Goal: Check status: Check status

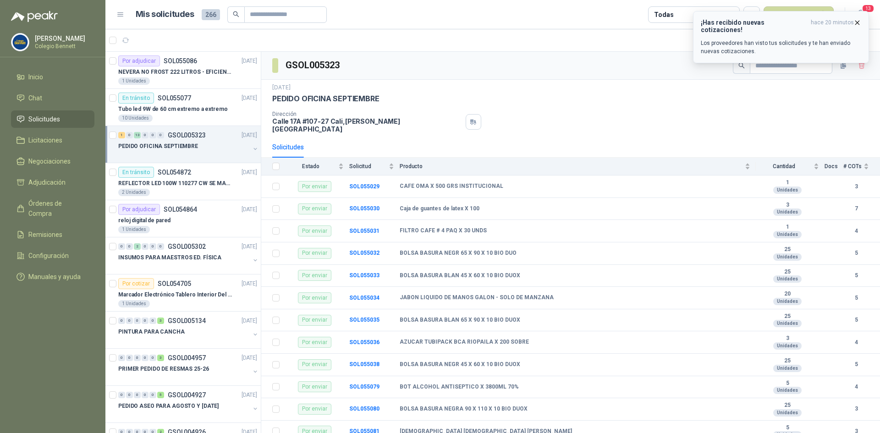
scroll to position [0, 0]
click at [777, 28] on div "¡Has recibido nuevas cotizaciones! hace 20 minutos Los proveedores han visto tu…" at bounding box center [781, 37] width 160 height 37
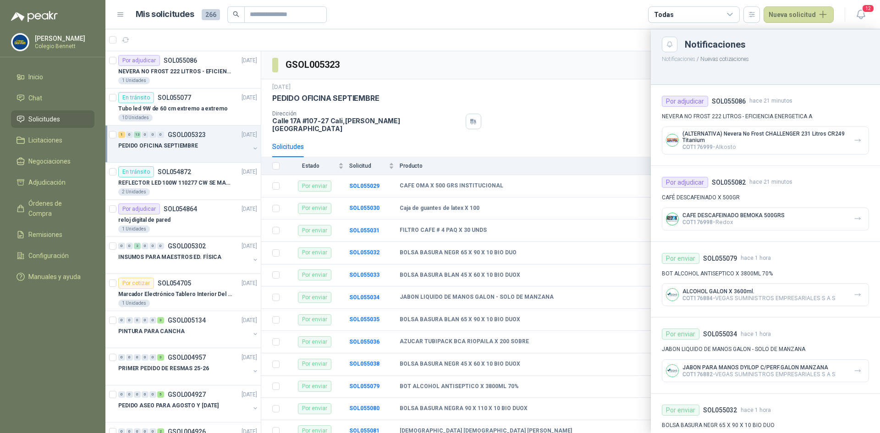
click at [162, 64] on div at bounding box center [492, 231] width 775 height 404
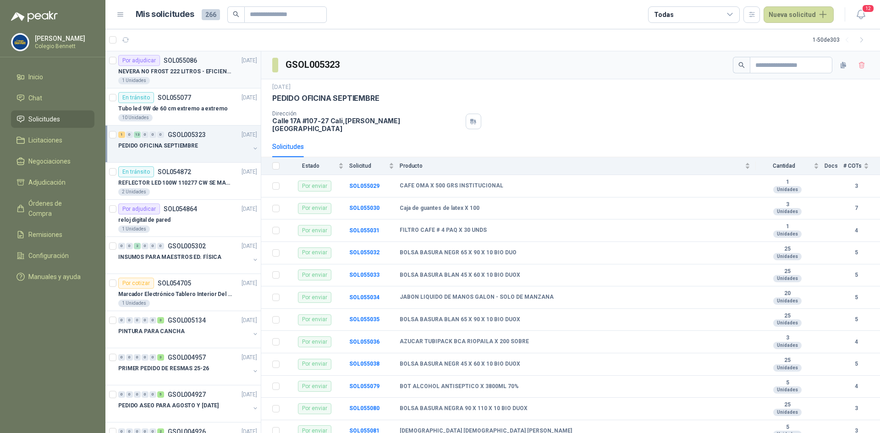
click at [169, 67] on p "NEVERA NO FROST 222 LITROS - EFICIENCIA ENERGETICA A" at bounding box center [175, 71] width 114 height 9
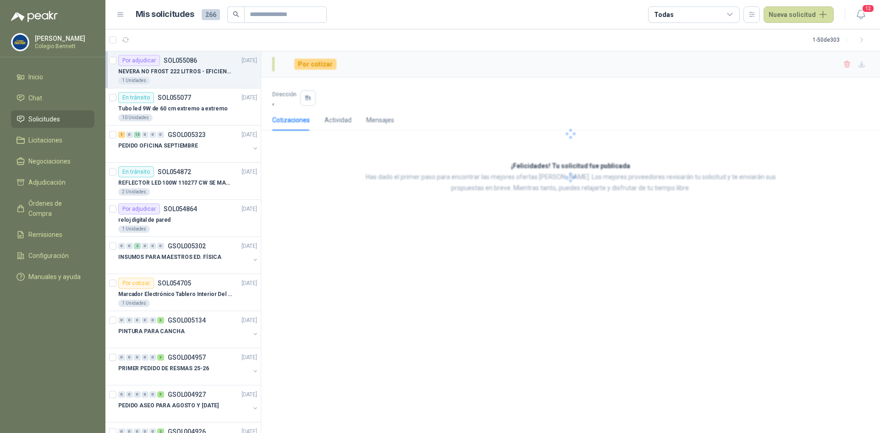
click at [169, 67] on p "NEVERA NO FROST 222 LITROS - EFICIENCIA ENERGETICA A" at bounding box center [175, 71] width 114 height 9
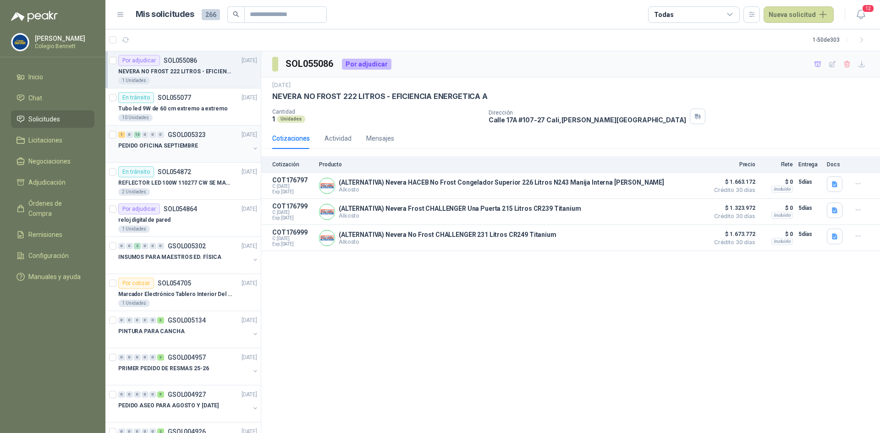
click at [175, 144] on p "PEDIDO OFICINA SEPTIEMBRE" at bounding box center [158, 146] width 80 height 9
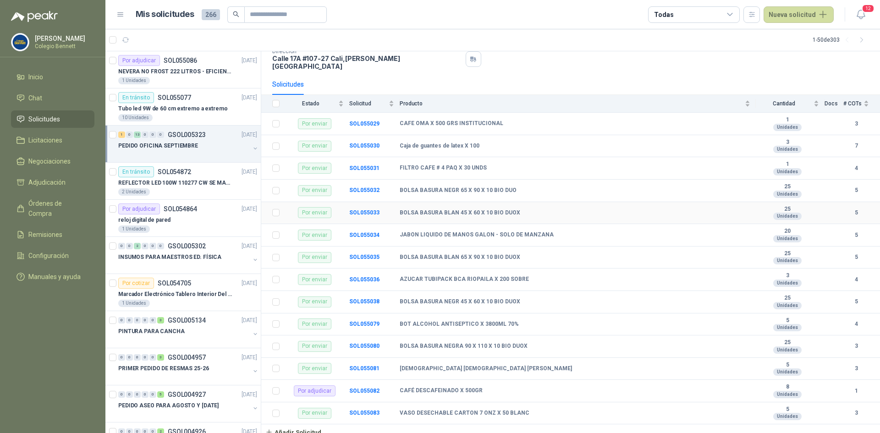
scroll to position [63, 0]
click at [374, 387] on b "SOL055082" at bounding box center [364, 390] width 30 height 6
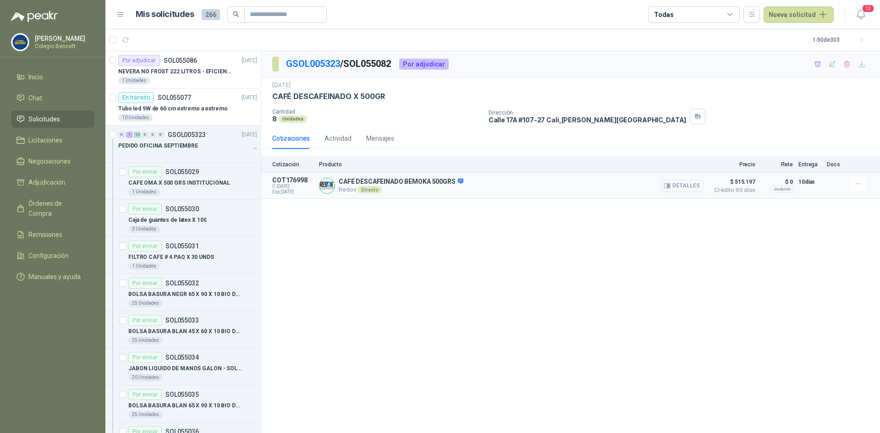
click at [683, 186] on button "Detalles" at bounding box center [682, 186] width 43 height 12
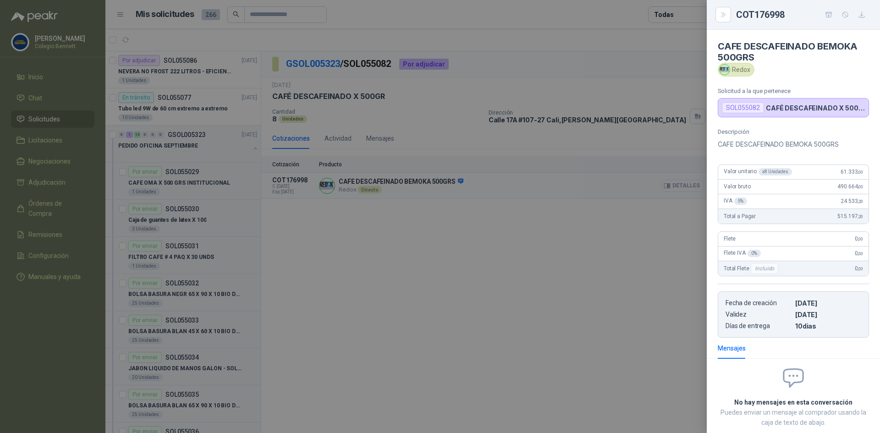
scroll to position [52, 0]
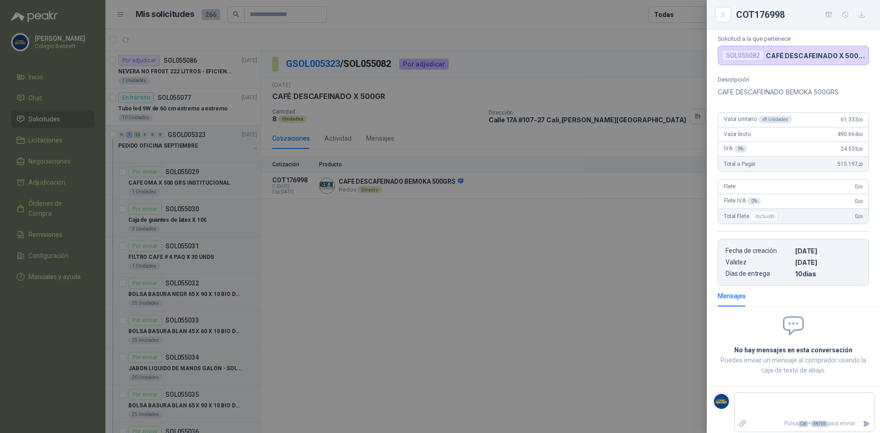
click at [576, 268] on div at bounding box center [440, 216] width 880 height 433
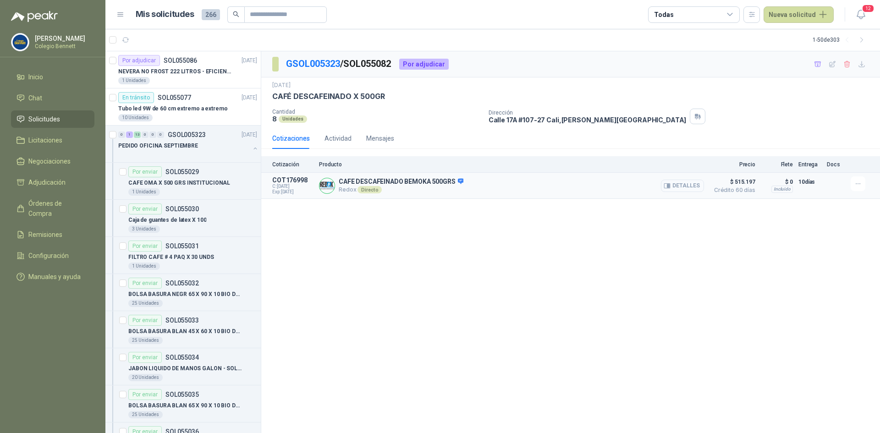
click at [689, 187] on button "Detalles" at bounding box center [682, 186] width 43 height 12
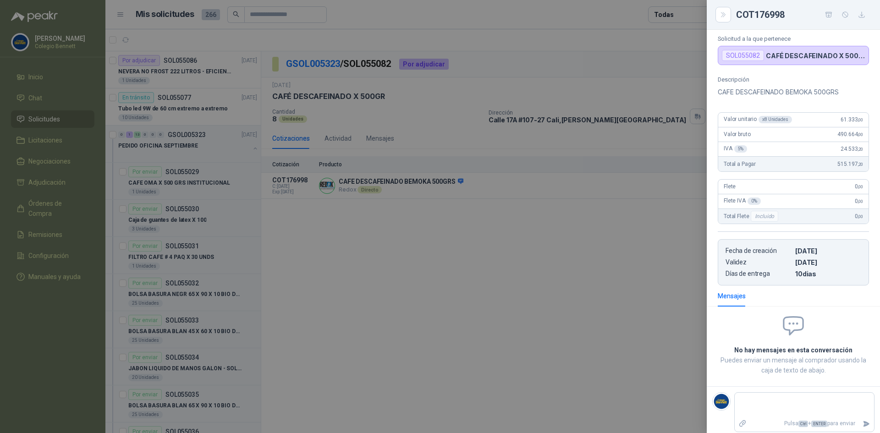
click at [602, 232] on div at bounding box center [440, 216] width 880 height 433
